Goal: Communication & Community: Share content

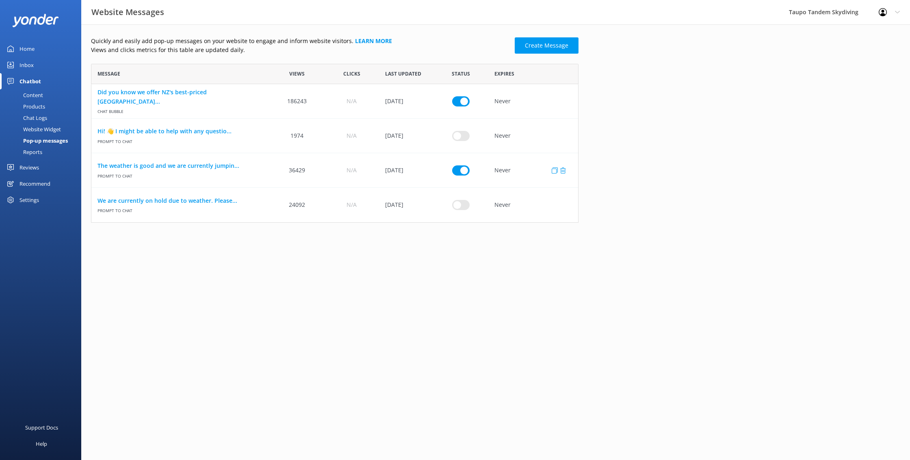
scroll to position [159, 488]
click at [172, 162] on link "The weather is good and we are currently jumpin..." at bounding box center [181, 165] width 166 height 9
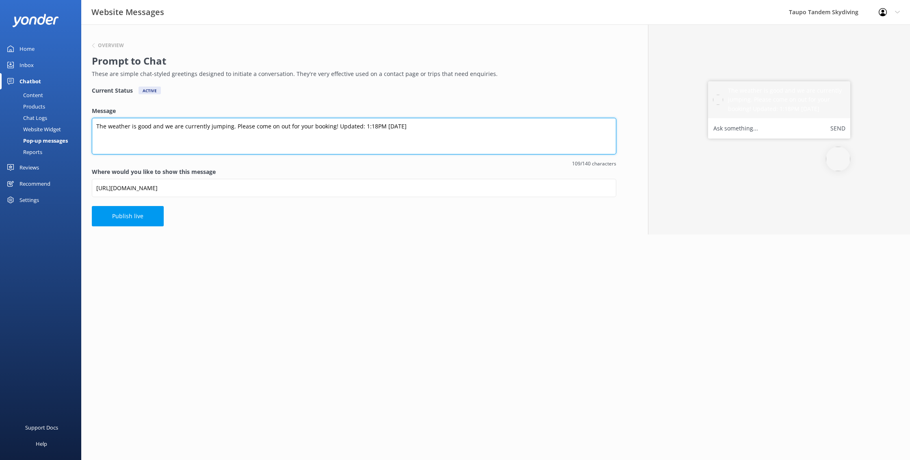
click at [360, 127] on textarea "The weather is good and we are currently jumping. Please come on out for your b…" at bounding box center [354, 136] width 525 height 37
type textarea "The weather is good and we are currently jumping. Please come on out for your b…"
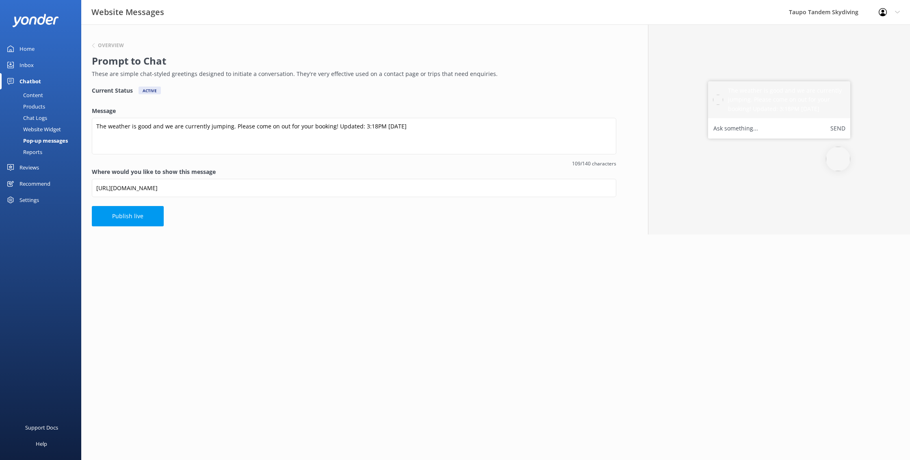
drag, startPoint x: 121, startPoint y: 217, endPoint x: 151, endPoint y: 202, distance: 33.6
click at [121, 217] on button "Publish live" at bounding box center [128, 216] width 72 height 20
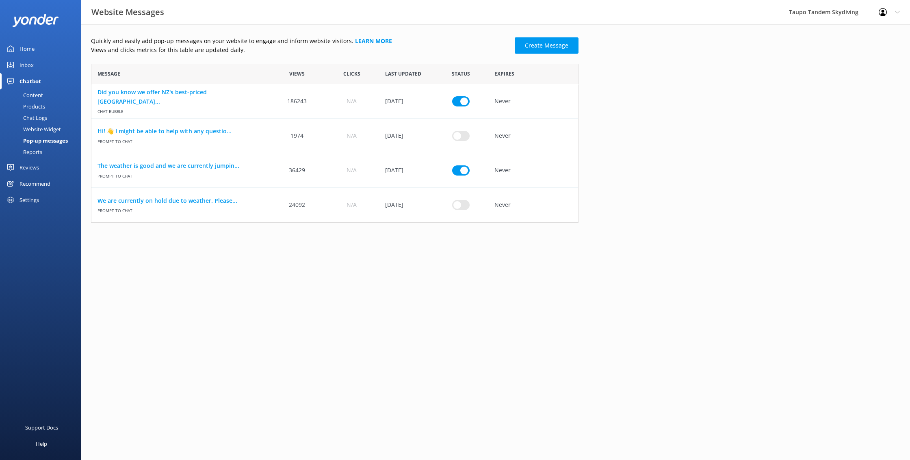
scroll to position [159, 488]
